Goal: Task Accomplishment & Management: Use online tool/utility

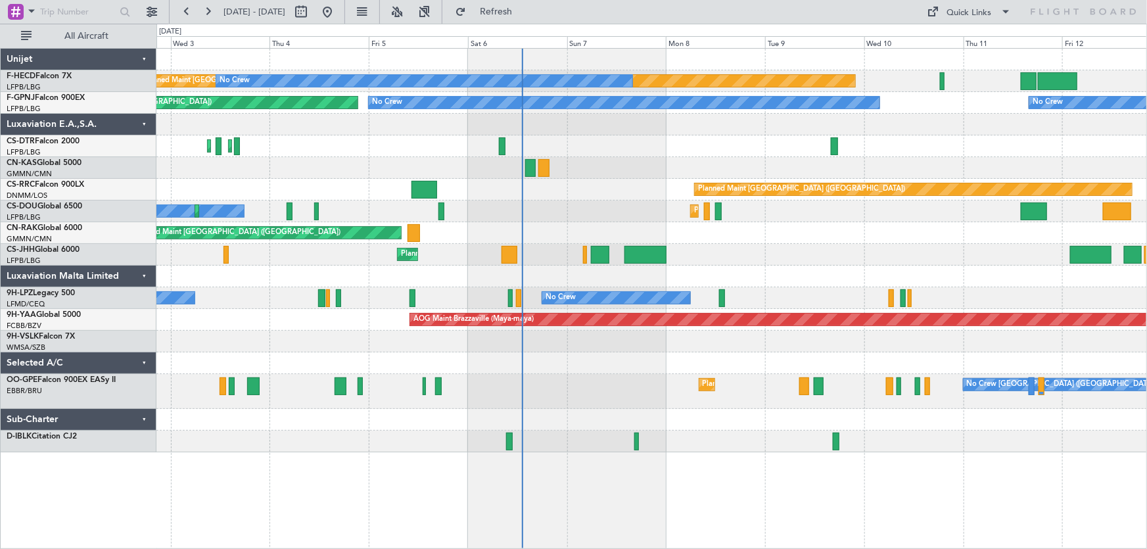
click at [561, 158] on div "Planned Maint [GEOGRAPHIC_DATA] ([GEOGRAPHIC_DATA]) No Crew No Crew No Crew Pla…" at bounding box center [652, 251] width 991 height 404
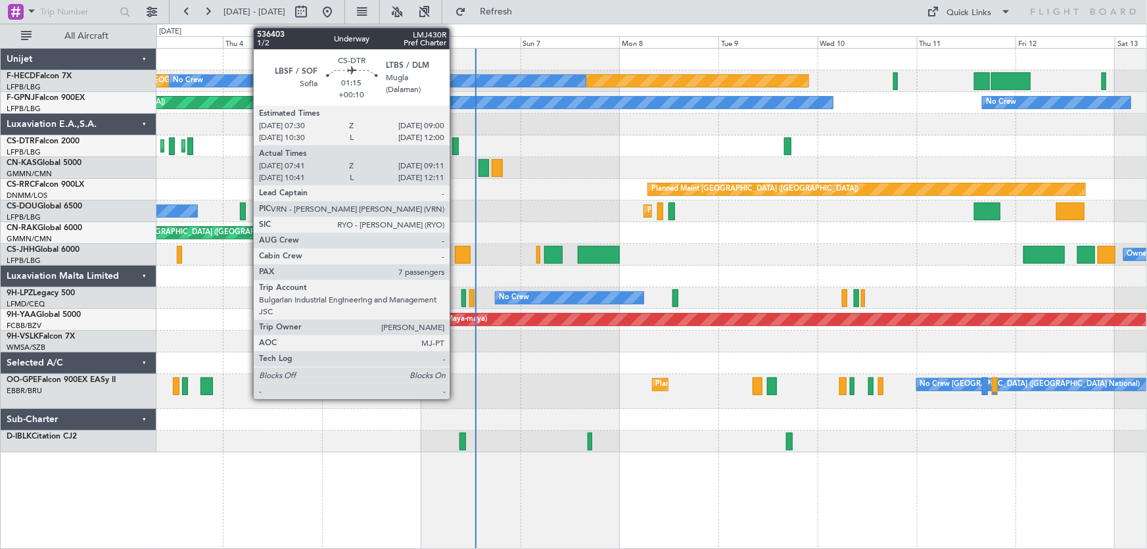
click at [454, 150] on div at bounding box center [455, 146] width 7 height 18
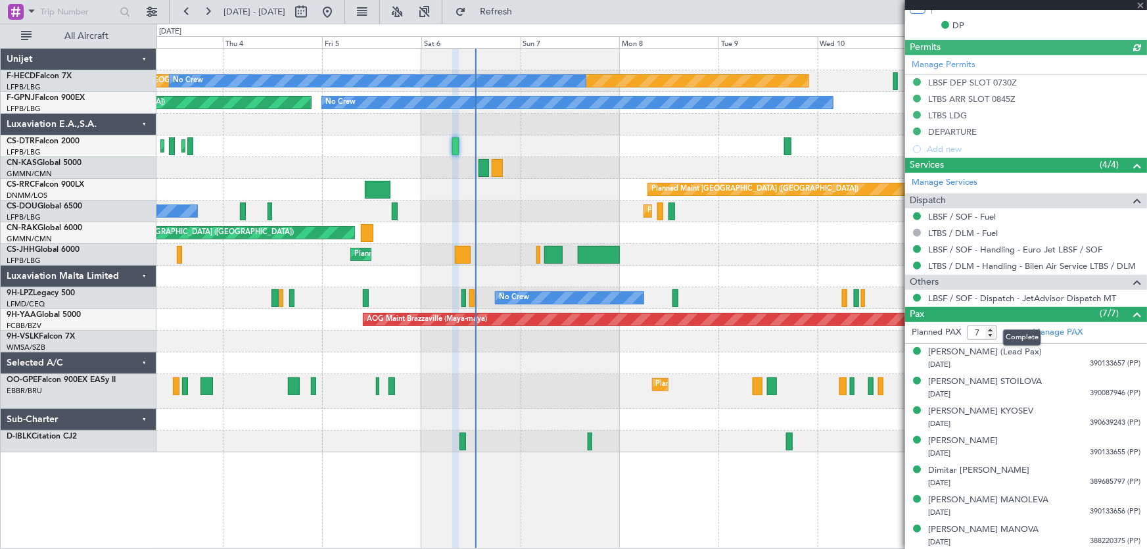
scroll to position [326, 0]
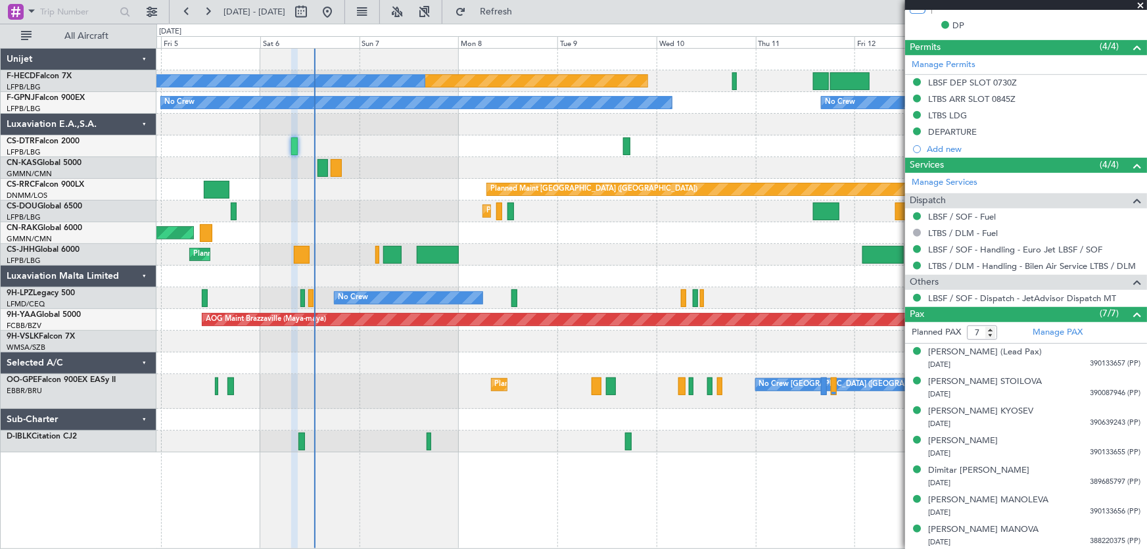
click at [537, 168] on div at bounding box center [652, 168] width 991 height 22
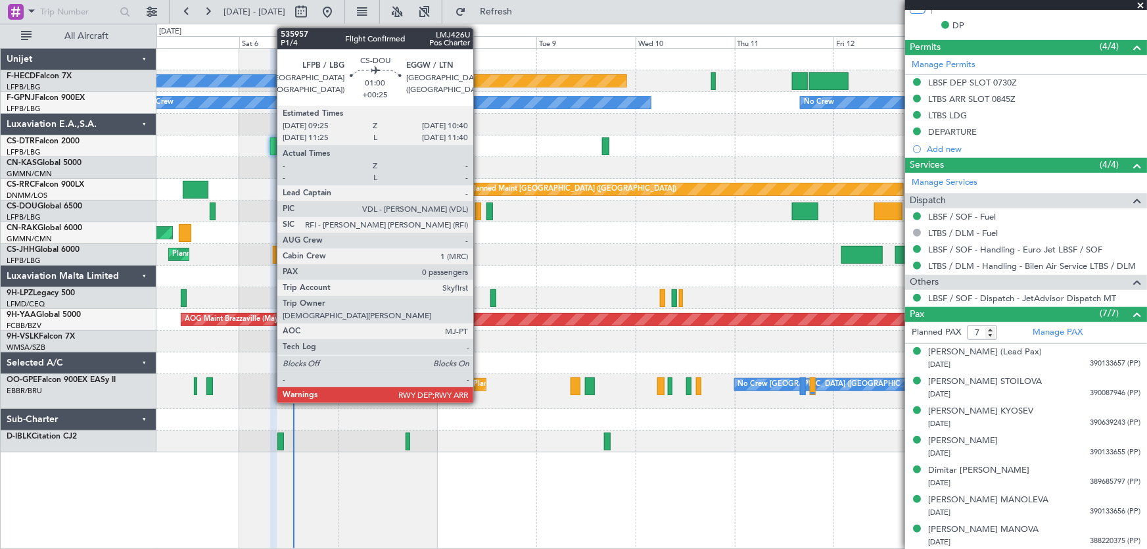
click at [479, 215] on div at bounding box center [477, 212] width 5 height 18
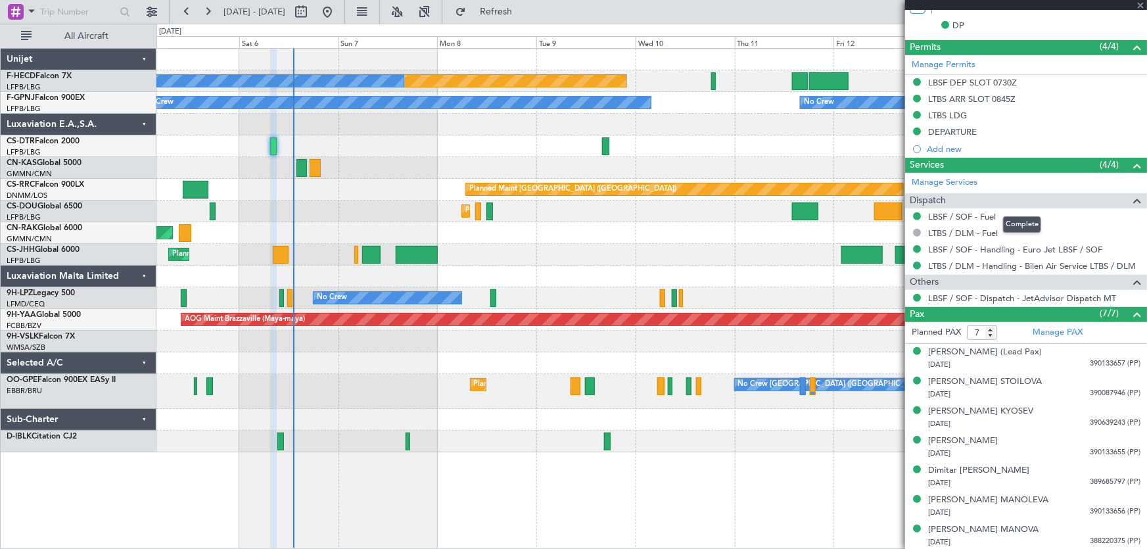
type input "+00:25"
type input "0"
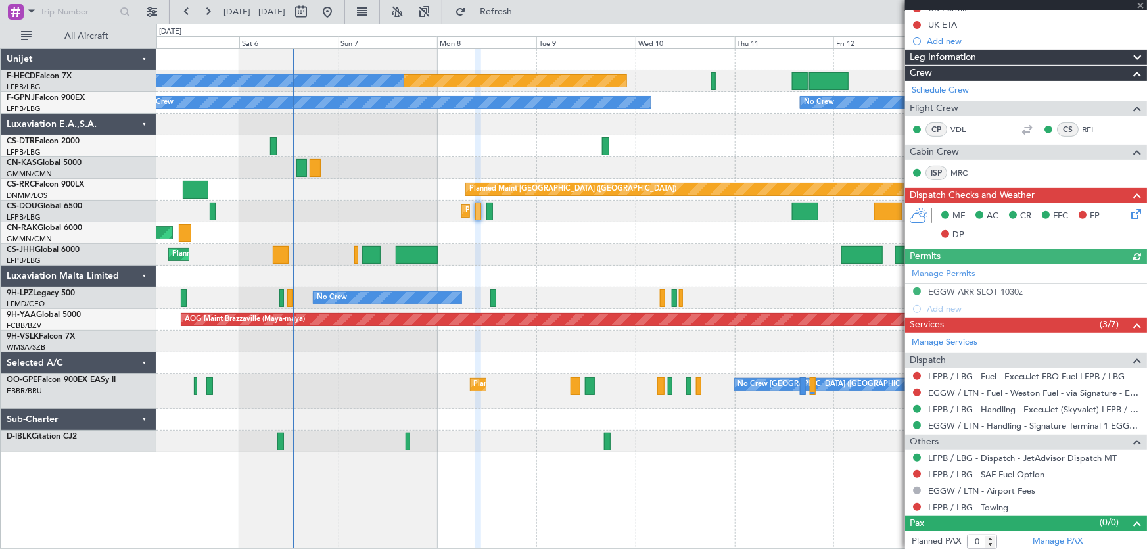
scroll to position [195, 0]
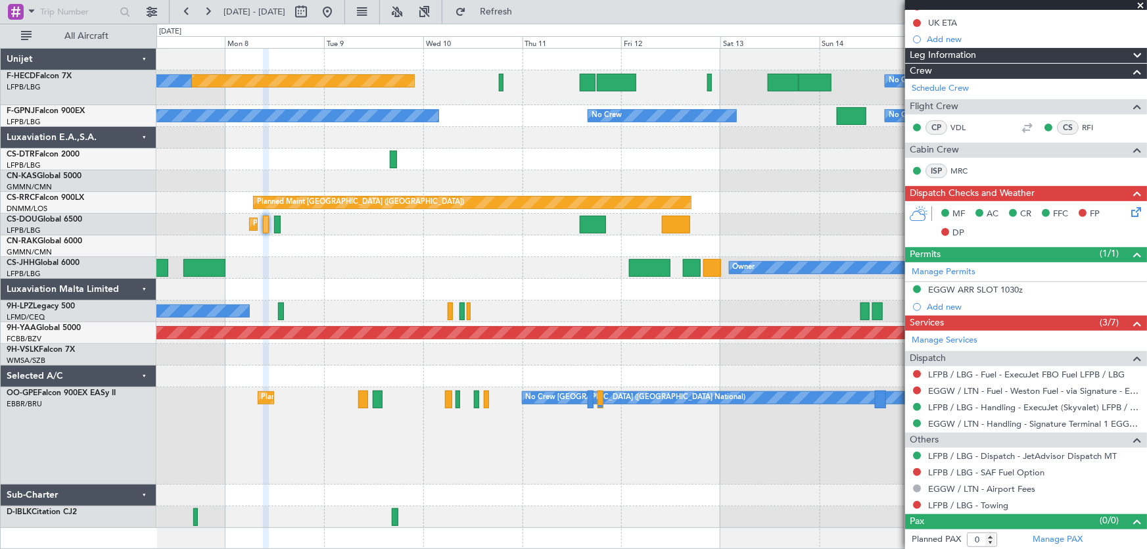
click at [556, 158] on div at bounding box center [652, 160] width 991 height 22
